Goal: Task Accomplishment & Management: Use online tool/utility

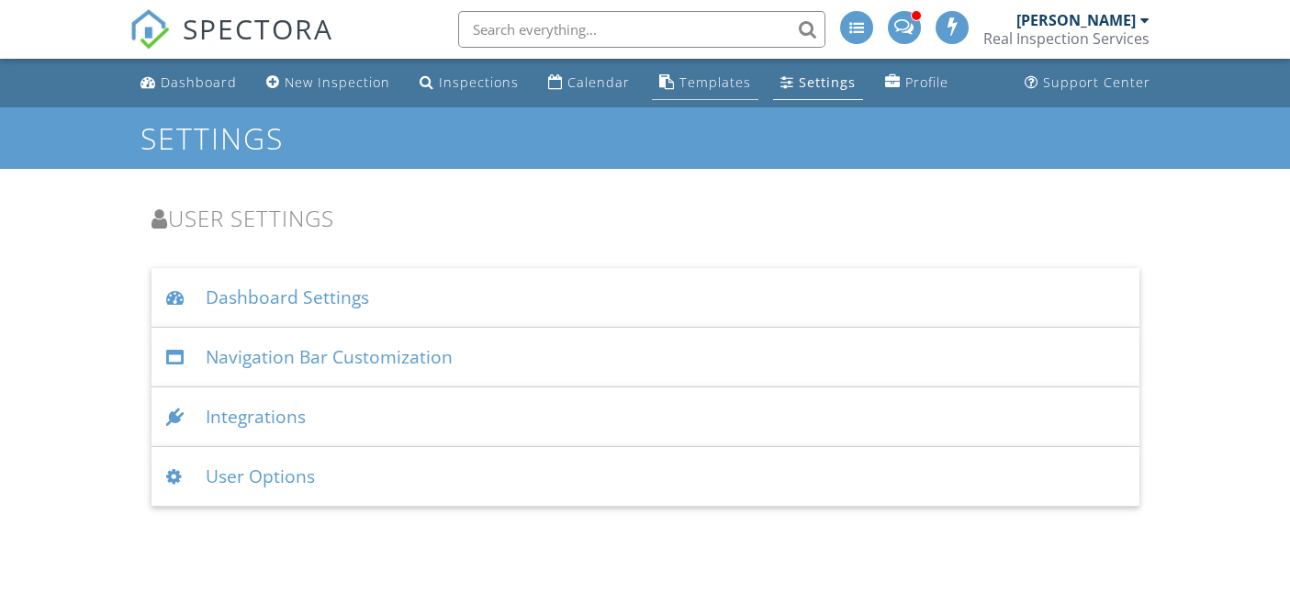
click at [701, 78] on div "Templates" at bounding box center [716, 81] width 72 height 17
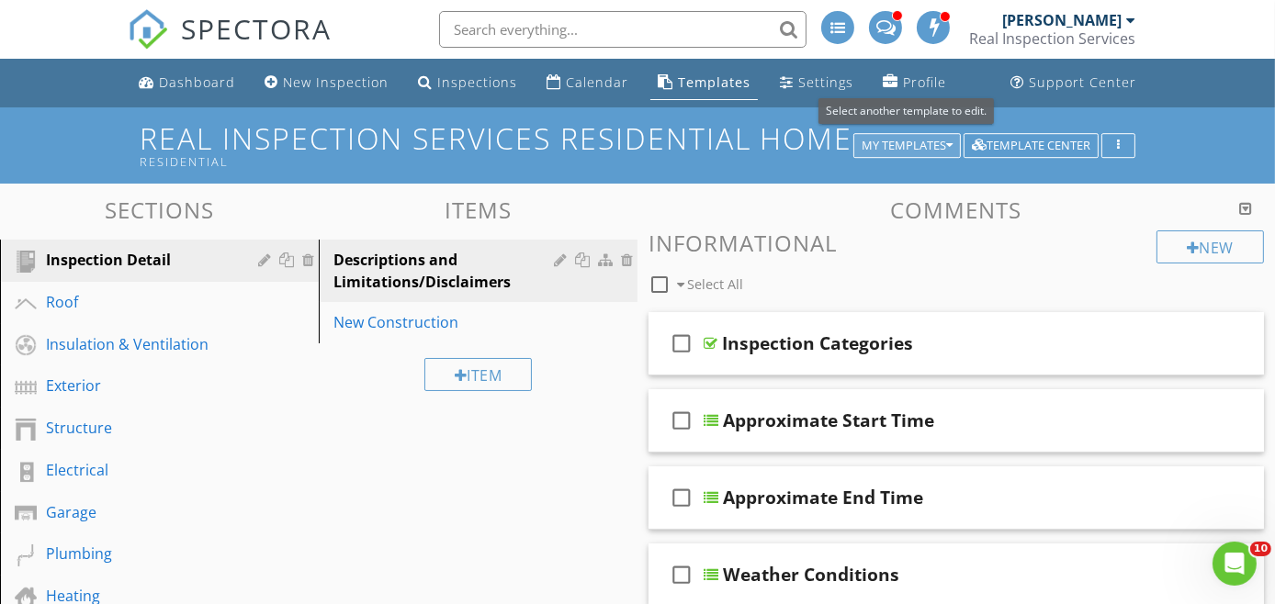
click at [905, 149] on div "My Templates" at bounding box center [906, 146] width 91 height 13
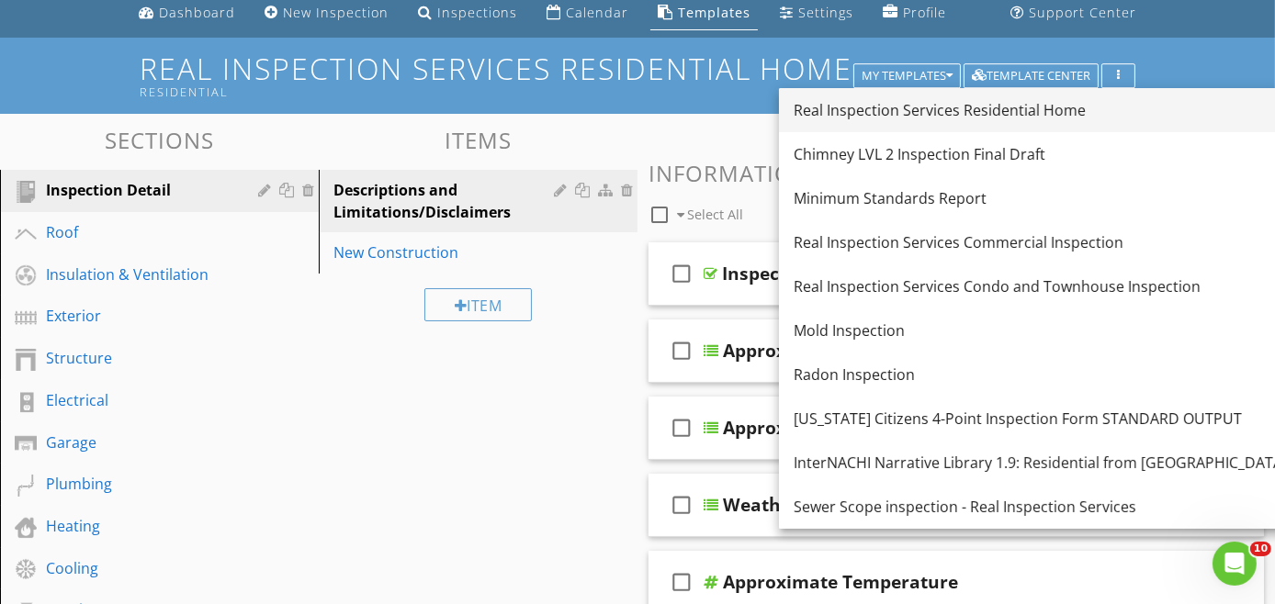
scroll to position [102, 0]
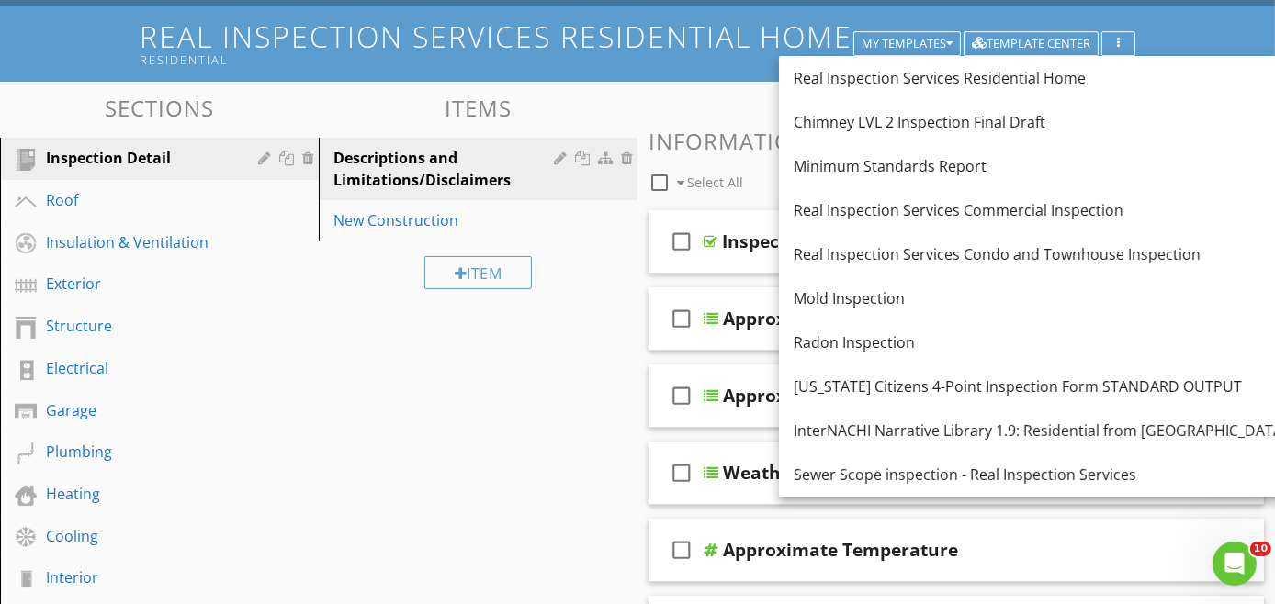
click at [602, 278] on div "Item" at bounding box center [478, 273] width 319 height 62
